Goal: Transaction & Acquisition: Purchase product/service

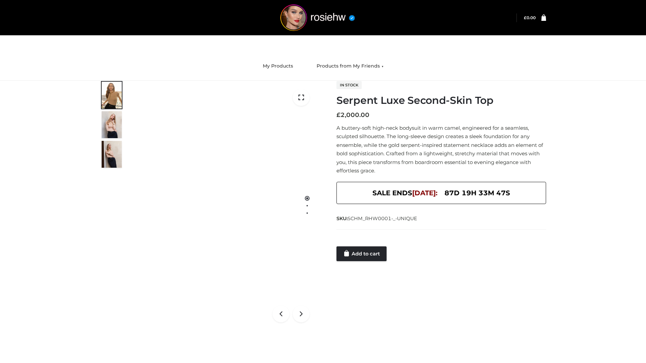
click at [362, 254] on link "Add to cart" at bounding box center [362, 254] width 50 height 15
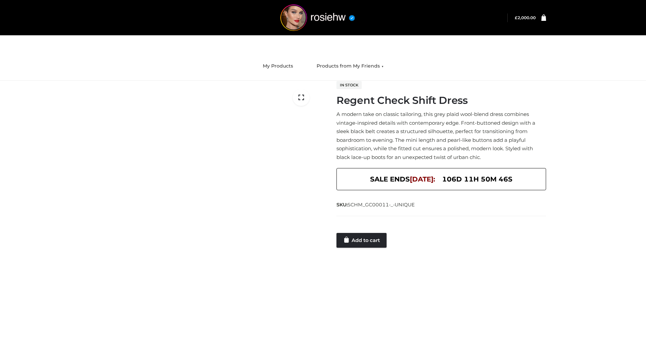
click at [362, 240] on link "Add to cart" at bounding box center [362, 240] width 50 height 15
